Goal: Information Seeking & Learning: Learn about a topic

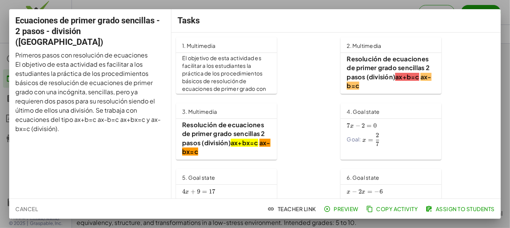
click at [18, 211] on span "Cancel" at bounding box center [26, 208] width 23 height 7
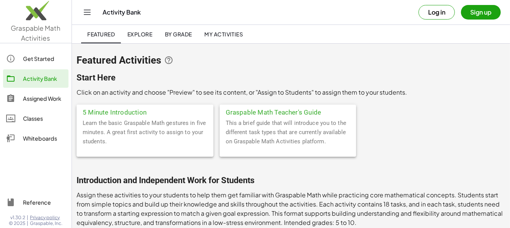
click at [34, 26] on img at bounding box center [36, 12] width 72 height 33
click at [82, 13] on button "Toggle navigation" at bounding box center [87, 12] width 12 height 12
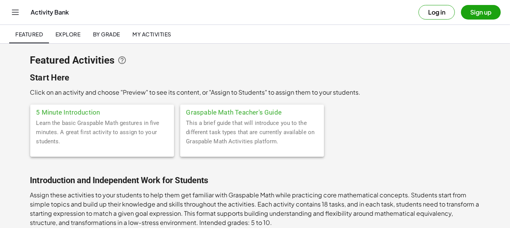
click at [57, 13] on div "Activity Bank" at bounding box center [225, 12] width 388 height 8
click at [18, 5] on div "Activity Bank Log in Sign up" at bounding box center [254, 12] width 491 height 24
click at [18, 14] on icon "Toggle navigation" at bounding box center [15, 12] width 9 height 9
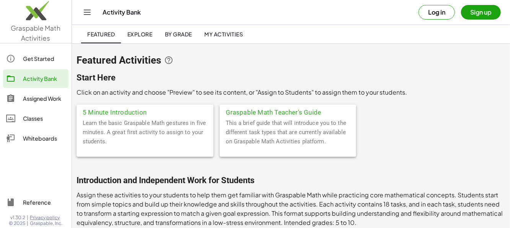
click at [37, 59] on div "Get Started" at bounding box center [44, 58] width 42 height 9
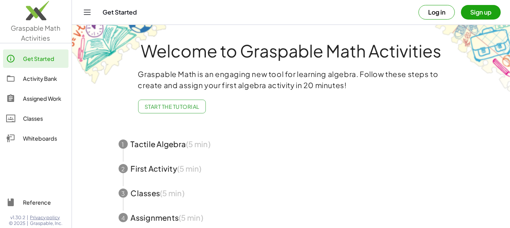
click at [47, 77] on div "Activity Bank" at bounding box center [44, 78] width 42 height 9
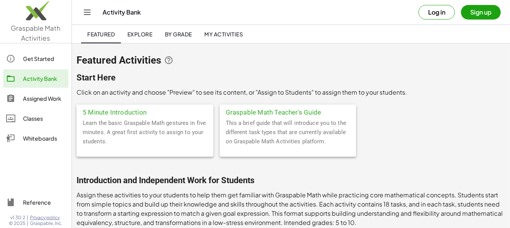
click at [178, 36] on span "By Grade" at bounding box center [177, 34] width 27 height 7
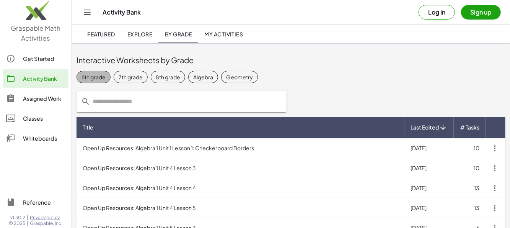
click at [95, 73] on div "6th grade" at bounding box center [93, 77] width 24 height 8
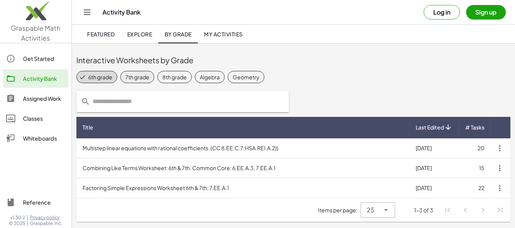
click at [134, 77] on div "7th grade" at bounding box center [137, 77] width 24 height 8
click at [105, 73] on div "6th grade" at bounding box center [100, 77] width 24 height 8
click at [175, 77] on div "8th grade" at bounding box center [175, 77] width 24 height 8
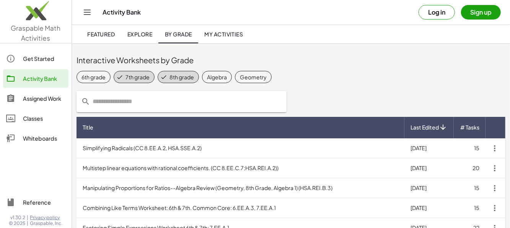
click at [138, 100] on input "text" at bounding box center [186, 101] width 192 height 21
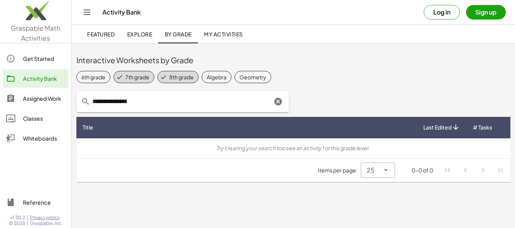
click at [121, 76] on icon at bounding box center [119, 76] width 7 height 7
click at [207, 74] on div "Algebra" at bounding box center [210, 77] width 20 height 8
click at [127, 75] on div "7th grade" at bounding box center [131, 77] width 24 height 8
click at [95, 77] on div "6th grade" at bounding box center [93, 77] width 24 height 8
drag, startPoint x: 176, startPoint y: 100, endPoint x: 51, endPoint y: 101, distance: 125.0
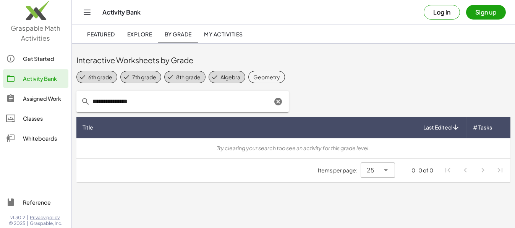
click at [51, 101] on div "Graspable Math Activities Get Started Activity Bank Assigned Work Classes White…" at bounding box center [257, 114] width 515 height 228
type input "**********"
click at [108, 34] on span "Featured" at bounding box center [101, 34] width 28 height 7
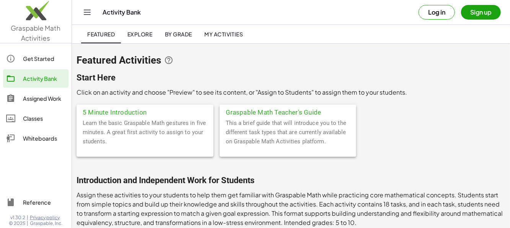
click at [210, 35] on span "My Activities" at bounding box center [223, 34] width 39 height 7
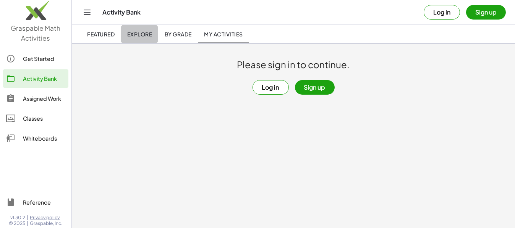
click at [132, 32] on span "Explore" at bounding box center [139, 34] width 25 height 7
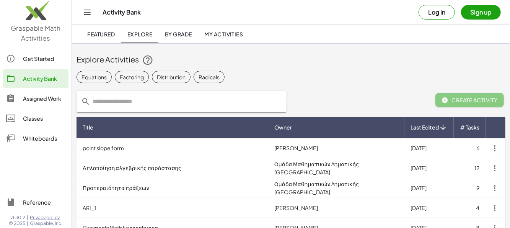
click at [164, 102] on input "text" at bounding box center [186, 101] width 192 height 21
type input "**********"
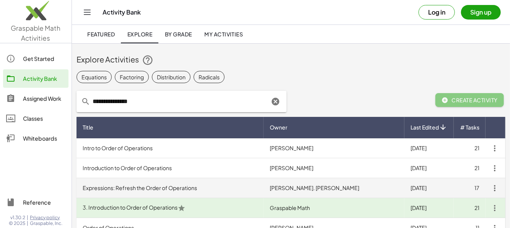
click at [213, 190] on td "Expressions: Refresh the Order of Operations" at bounding box center [169, 188] width 187 height 20
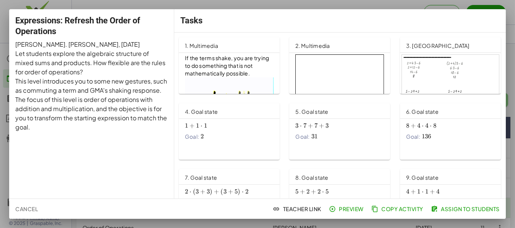
click at [24, 209] on span "Cancel" at bounding box center [26, 208] width 23 height 7
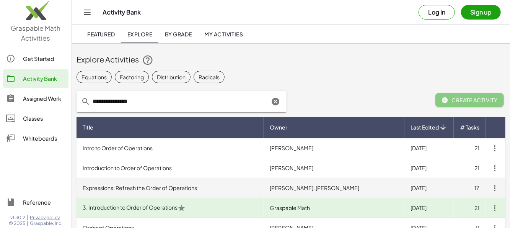
scroll to position [76, 0]
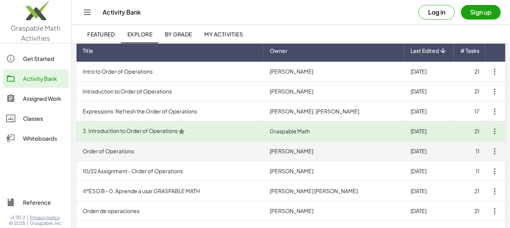
click at [155, 152] on td "Order of Operations" at bounding box center [169, 151] width 187 height 20
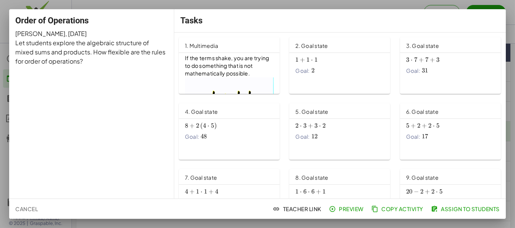
click at [28, 202] on button "Cancel" at bounding box center [26, 209] width 29 height 14
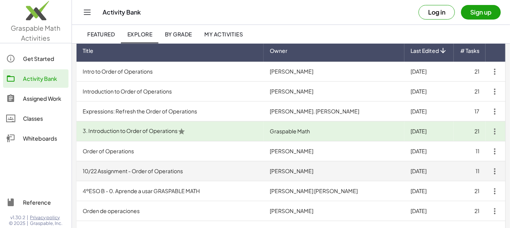
scroll to position [138, 0]
